Goal: Information Seeking & Learning: Find specific fact

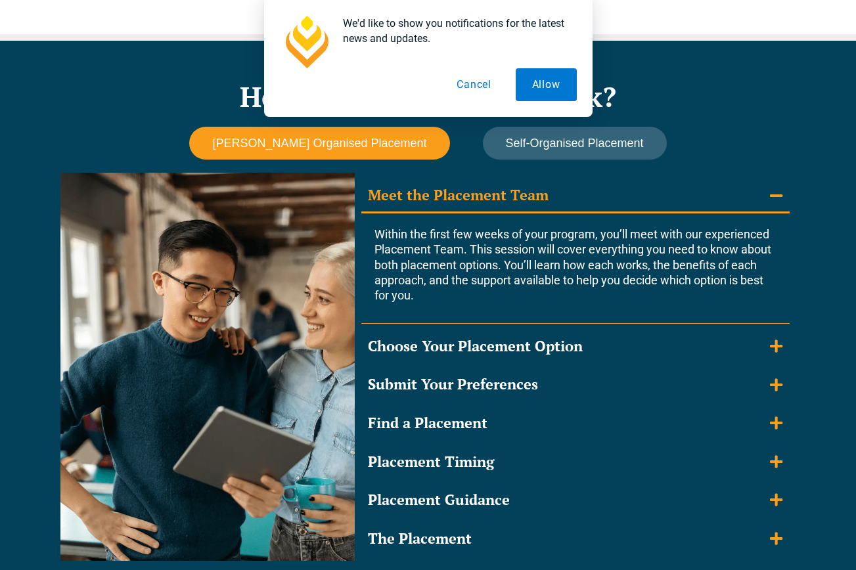
scroll to position [919, 0]
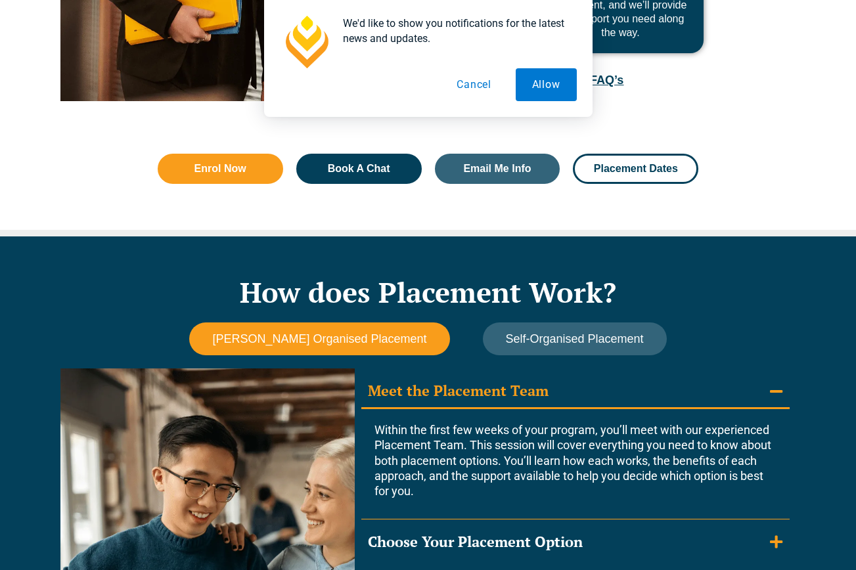
click at [352, 341] on span "[PERSON_NAME] Organised Placement" at bounding box center [319, 339] width 214 height 14
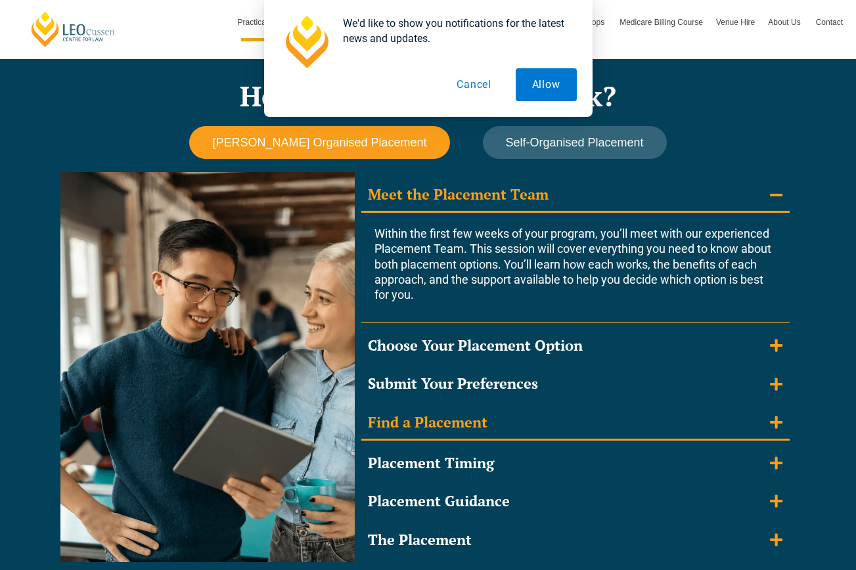
scroll to position [1116, 0]
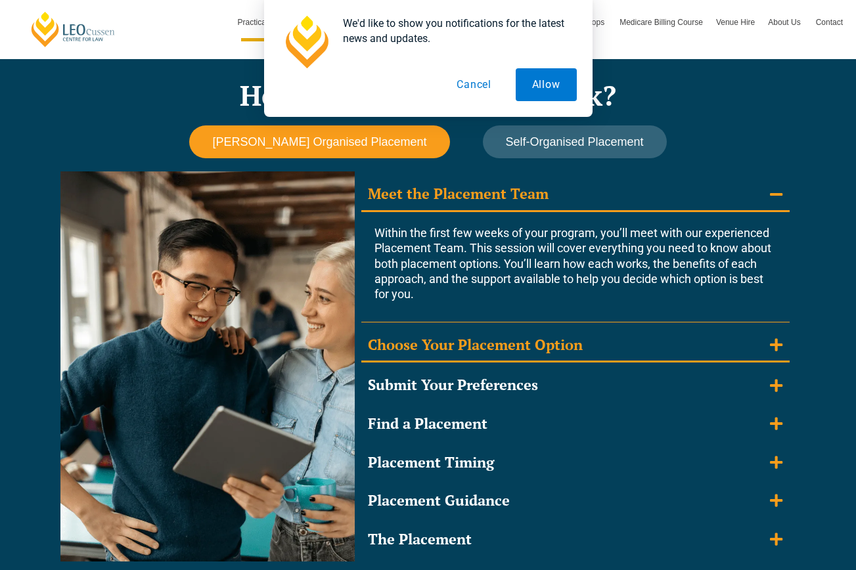
click at [768, 346] on summary "Choose Your Placement Option" at bounding box center [575, 346] width 428 height 34
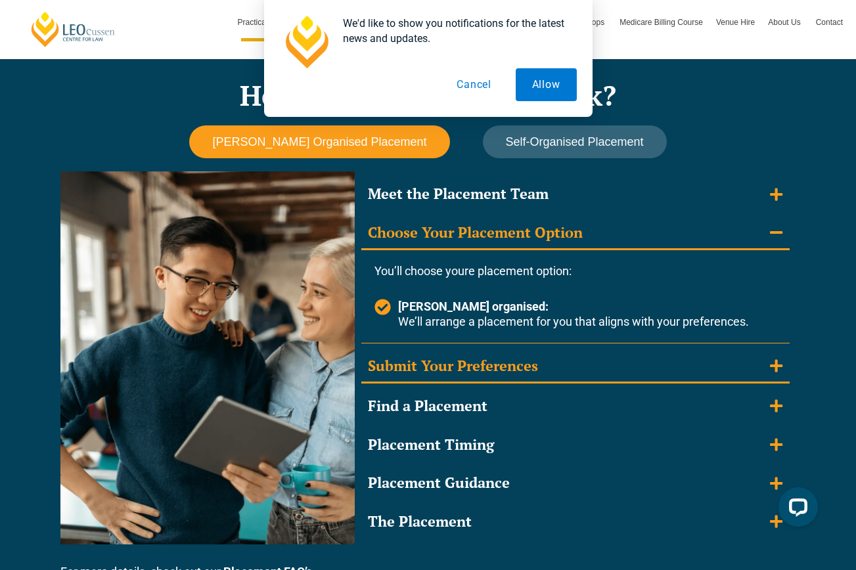
click at [777, 362] on icon "Accordion. Open links with Enter or Space, close with Escape, and navigate with…" at bounding box center [776, 365] width 12 height 12
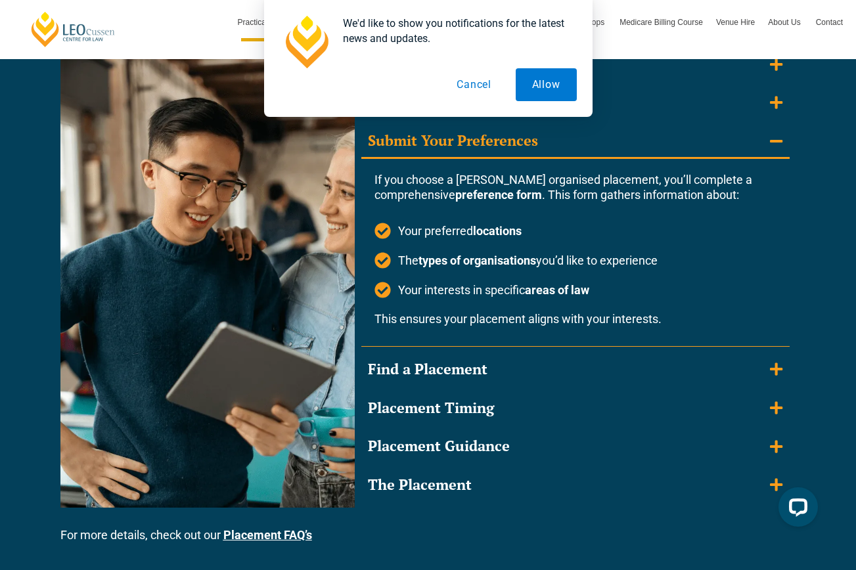
scroll to position [1248, 0]
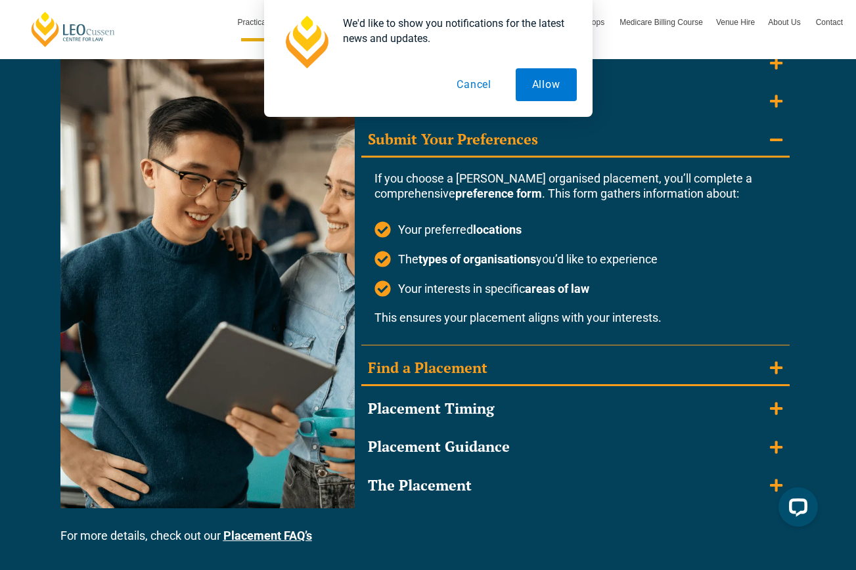
click at [769, 371] on summary "Find a Placement" at bounding box center [575, 369] width 428 height 34
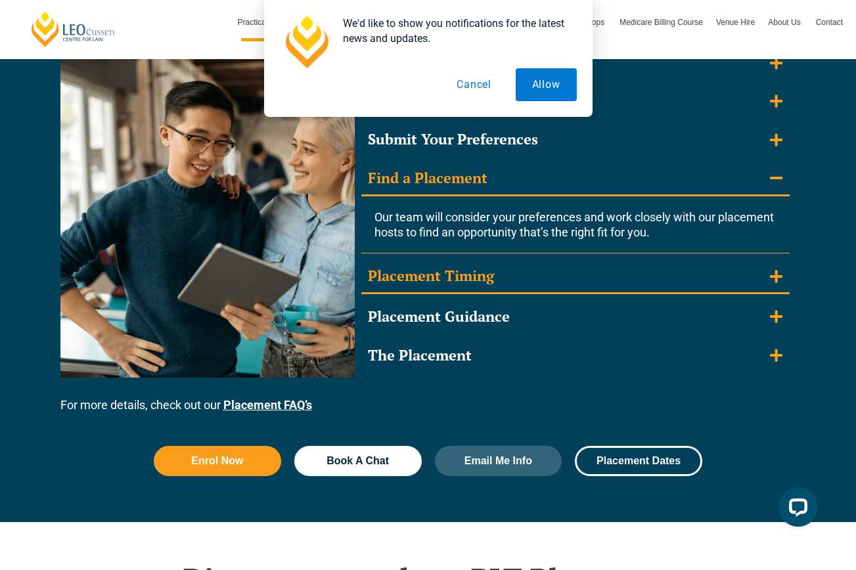
click at [779, 280] on icon "Accordion. Open links with Enter or Space, close with Escape, and navigate with…" at bounding box center [776, 276] width 12 height 14
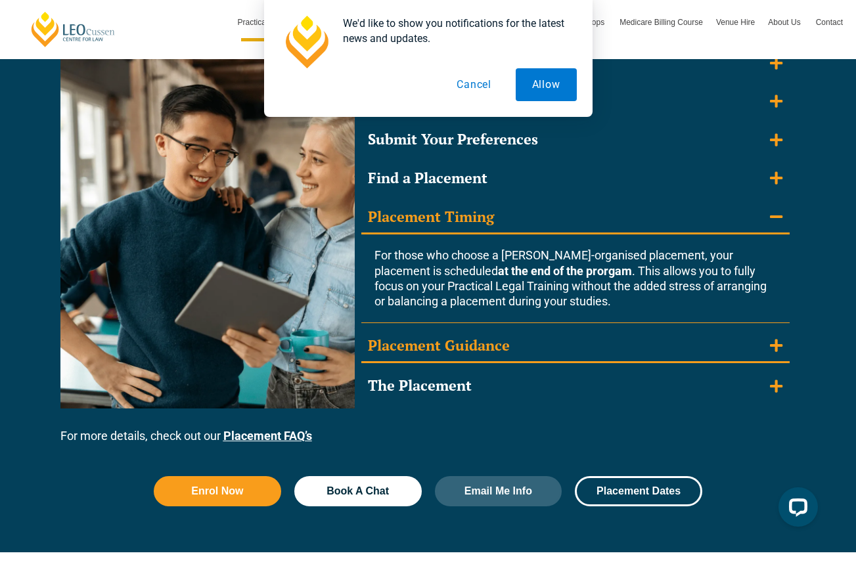
click at [779, 334] on summary "Placement Guidance" at bounding box center [575, 347] width 428 height 34
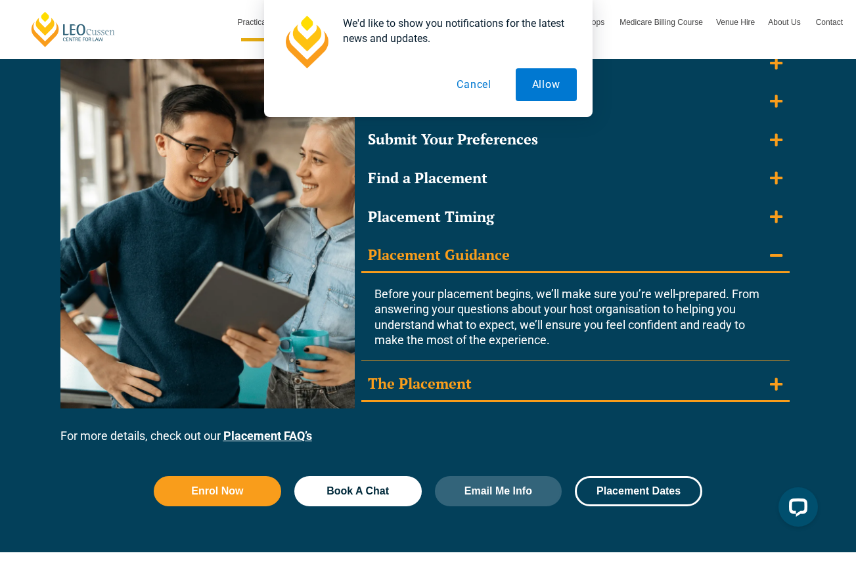
click at [771, 379] on icon "Accordion. Open links with Enter or Space, close with Escape, and navigate with…" at bounding box center [776, 384] width 12 height 14
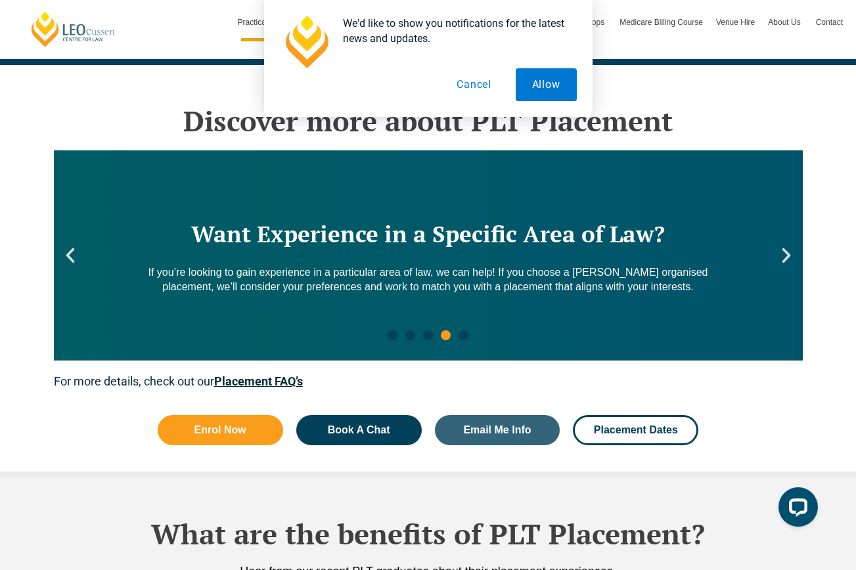
scroll to position [2167, 0]
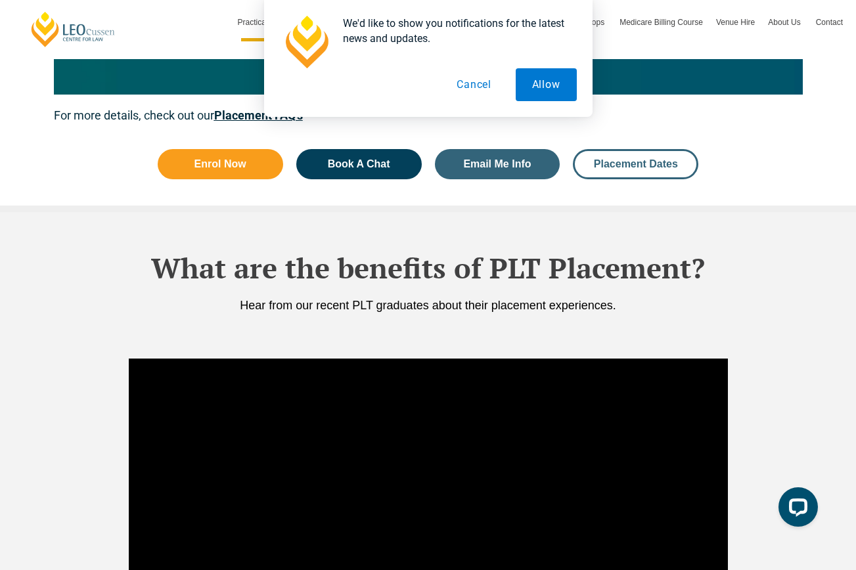
click at [648, 163] on span "Placement Dates" at bounding box center [636, 164] width 84 height 11
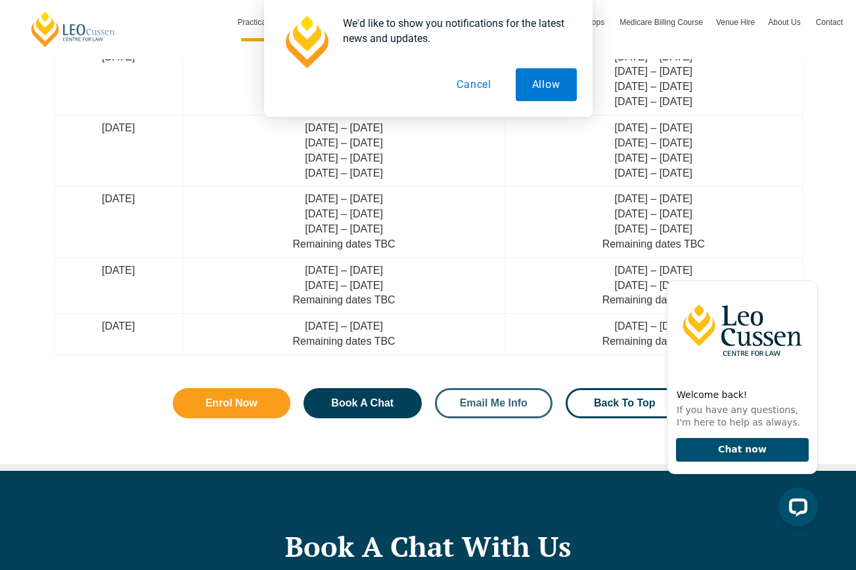
scroll to position [3698, 0]
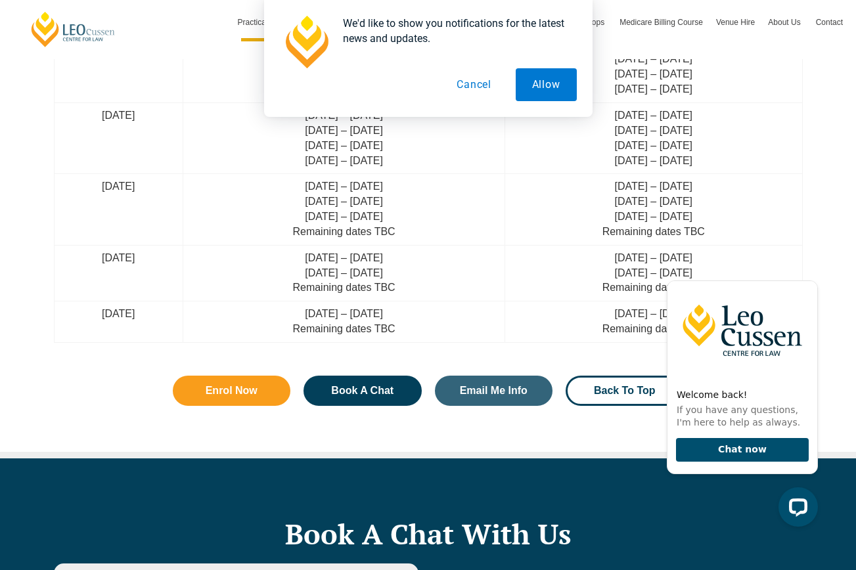
click at [811, 272] on icon "Hide greeting" at bounding box center [810, 270] width 16 height 16
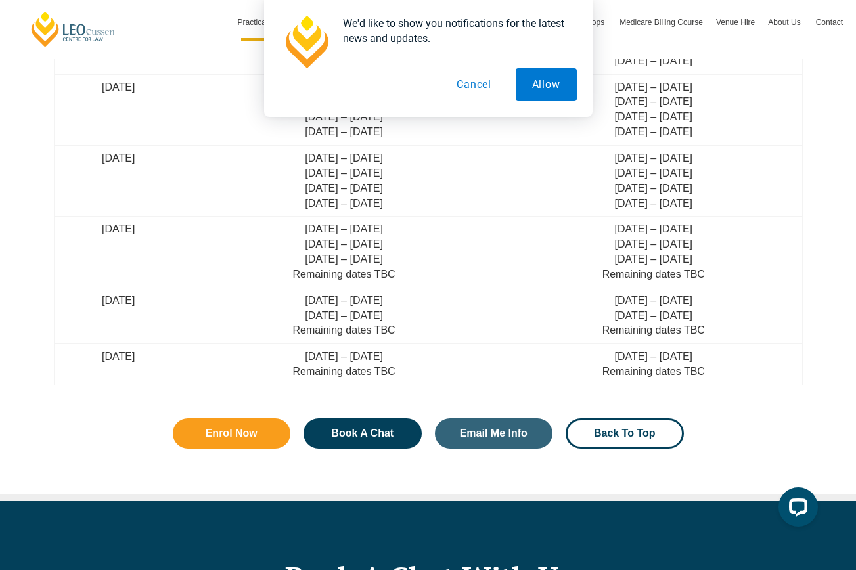
scroll to position [3632, 0]
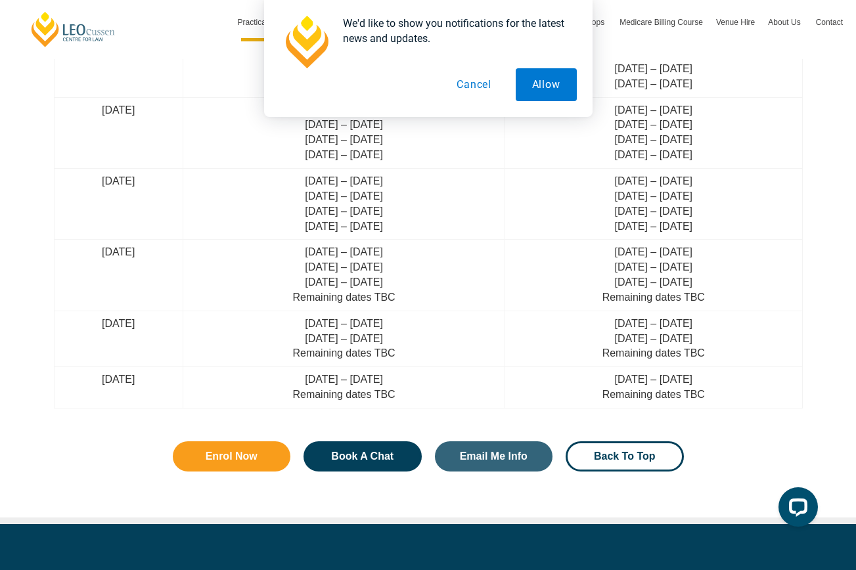
click at [797, 183] on td "[DATE] – [DATE] [DATE] – [DATE] [DATE] – [DATE] [DATE] – [DATE]" at bounding box center [653, 203] width 297 height 71
click at [691, 179] on td "[DATE] – [DATE] [DATE] – [DATE] [DATE] – [DATE] [DATE] – [DATE]" at bounding box center [653, 203] width 297 height 71
drag, startPoint x: 236, startPoint y: 308, endPoint x: 245, endPoint y: 290, distance: 19.7
click at [183, 308] on td "[DATE]" at bounding box center [118, 275] width 129 height 71
